Goal: Information Seeking & Learning: Understand process/instructions

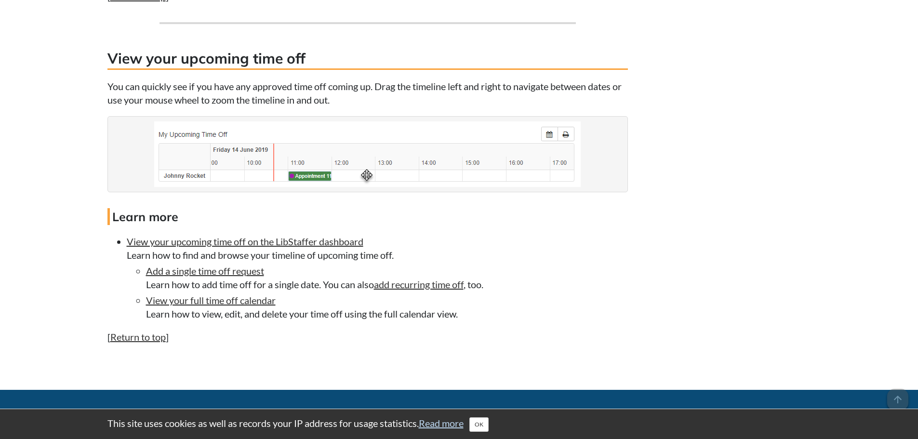
scroll to position [2073, 0]
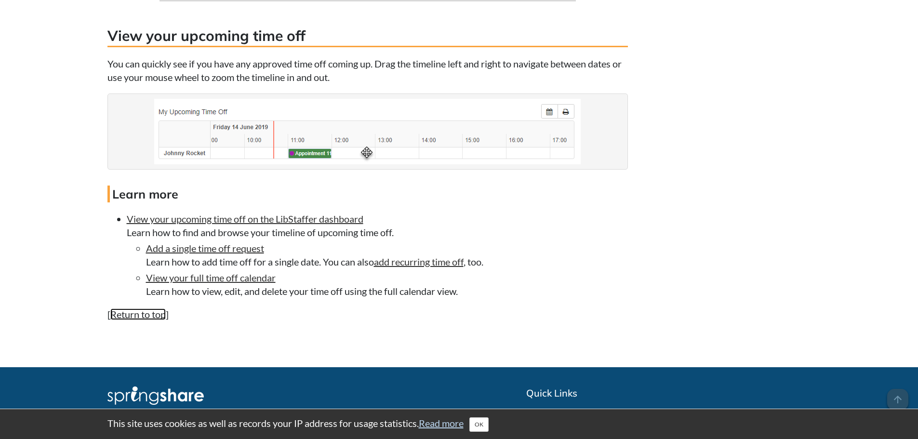
click at [151, 312] on link "Return to top" at bounding box center [137, 315] width 55 height 12
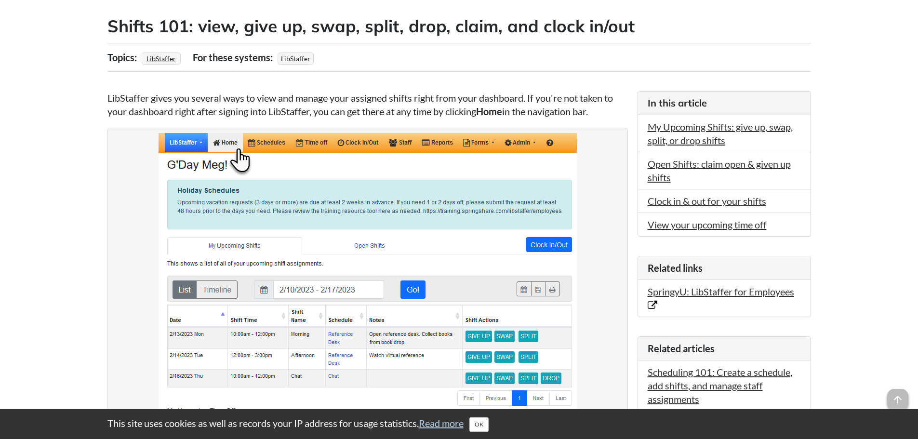
scroll to position [2073, 0]
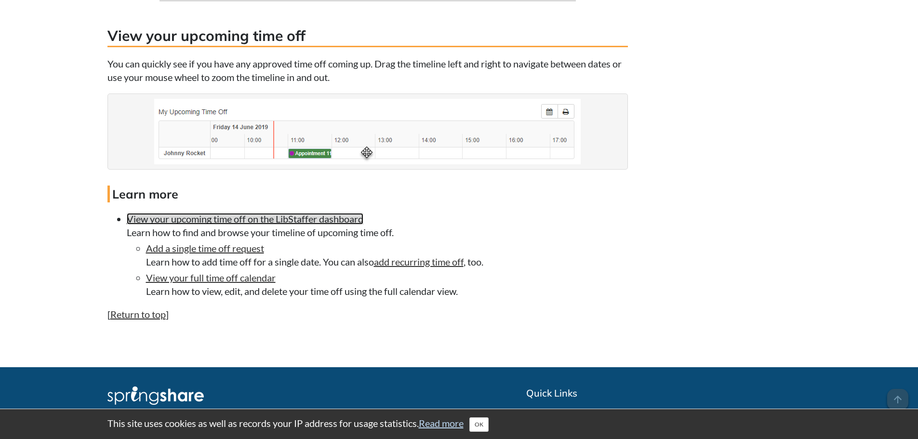
click at [202, 218] on link "View your upcoming time off on the LibStaffer dashboard" at bounding box center [245, 219] width 237 height 12
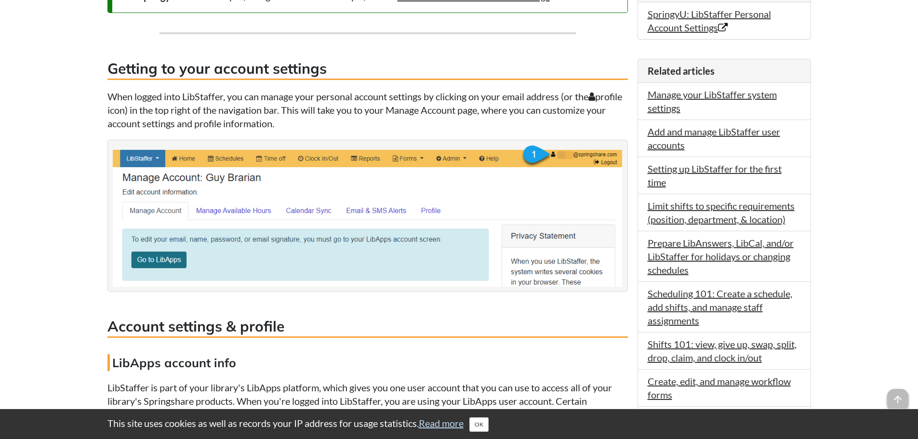
scroll to position [482, 0]
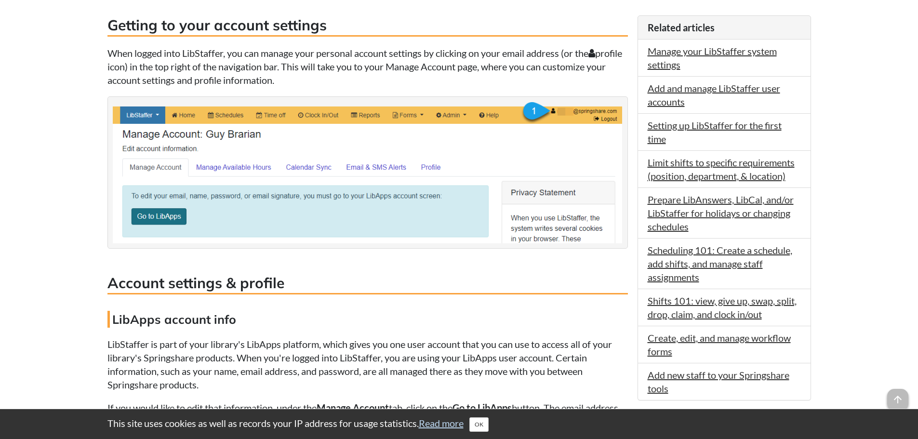
click at [374, 311] on h4 "LibApps account info" at bounding box center [367, 319] width 521 height 17
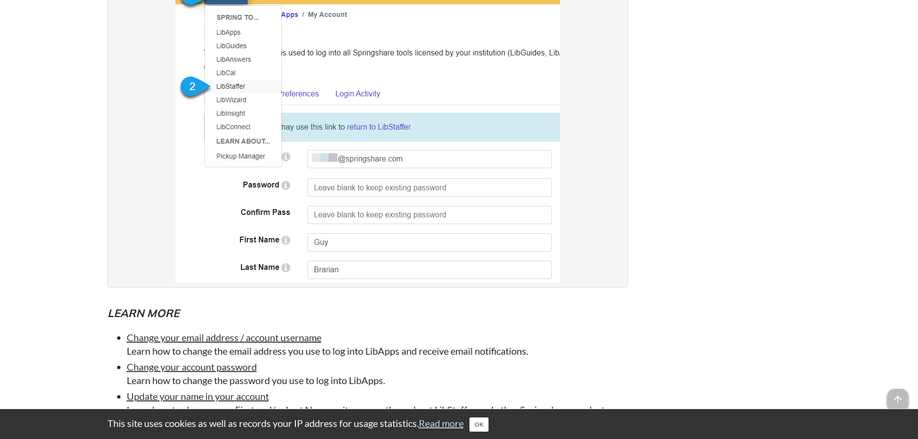
scroll to position [1302, 0]
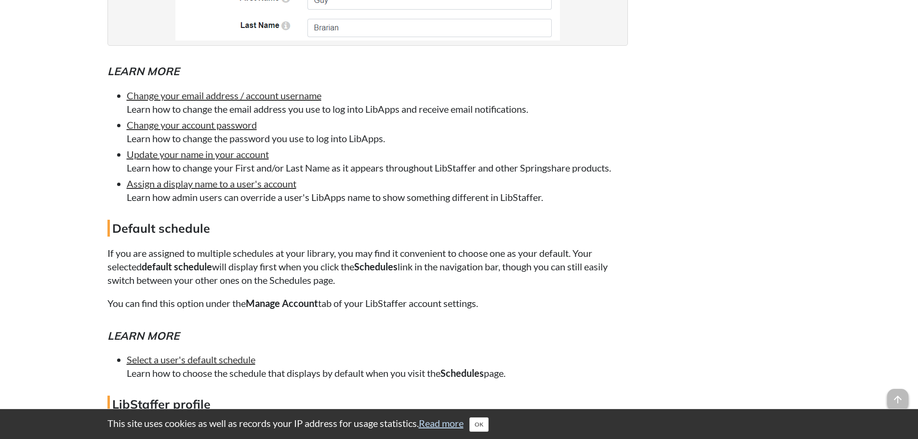
scroll to position [1494, 0]
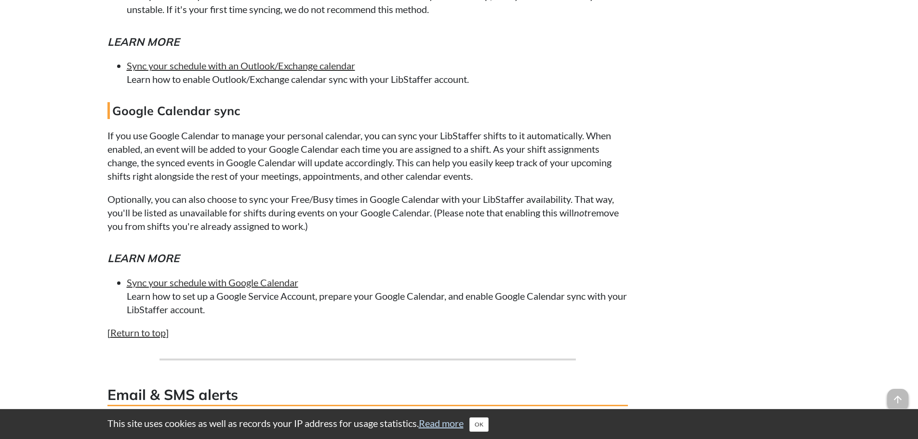
scroll to position [3519, 0]
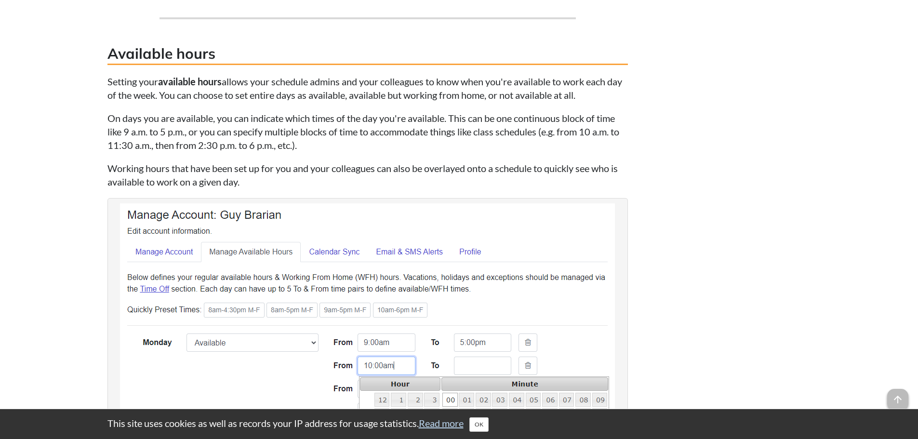
scroll to position [0, 0]
